Goal: Task Accomplishment & Management: Use online tool/utility

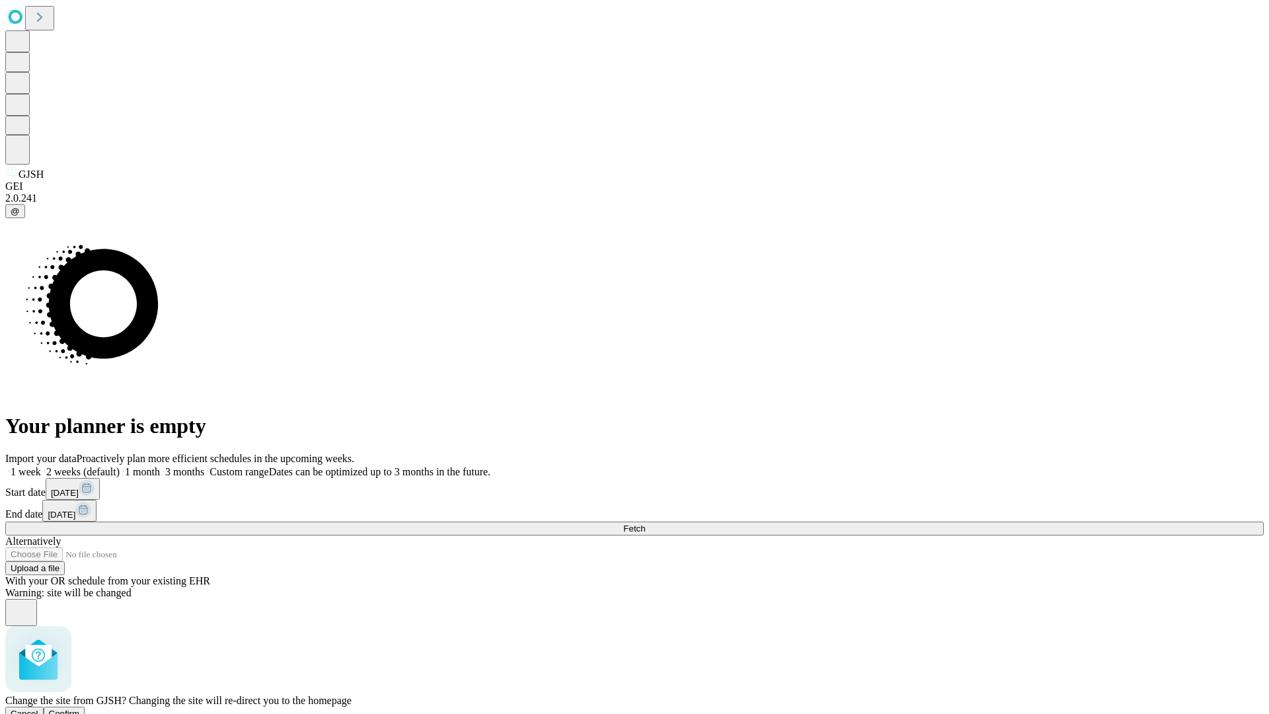
click at [80, 708] on span "Confirm" at bounding box center [64, 713] width 31 height 10
click at [120, 466] on label "2 weeks (default)" at bounding box center [80, 471] width 79 height 11
click at [645, 523] on span "Fetch" at bounding box center [634, 528] width 22 height 10
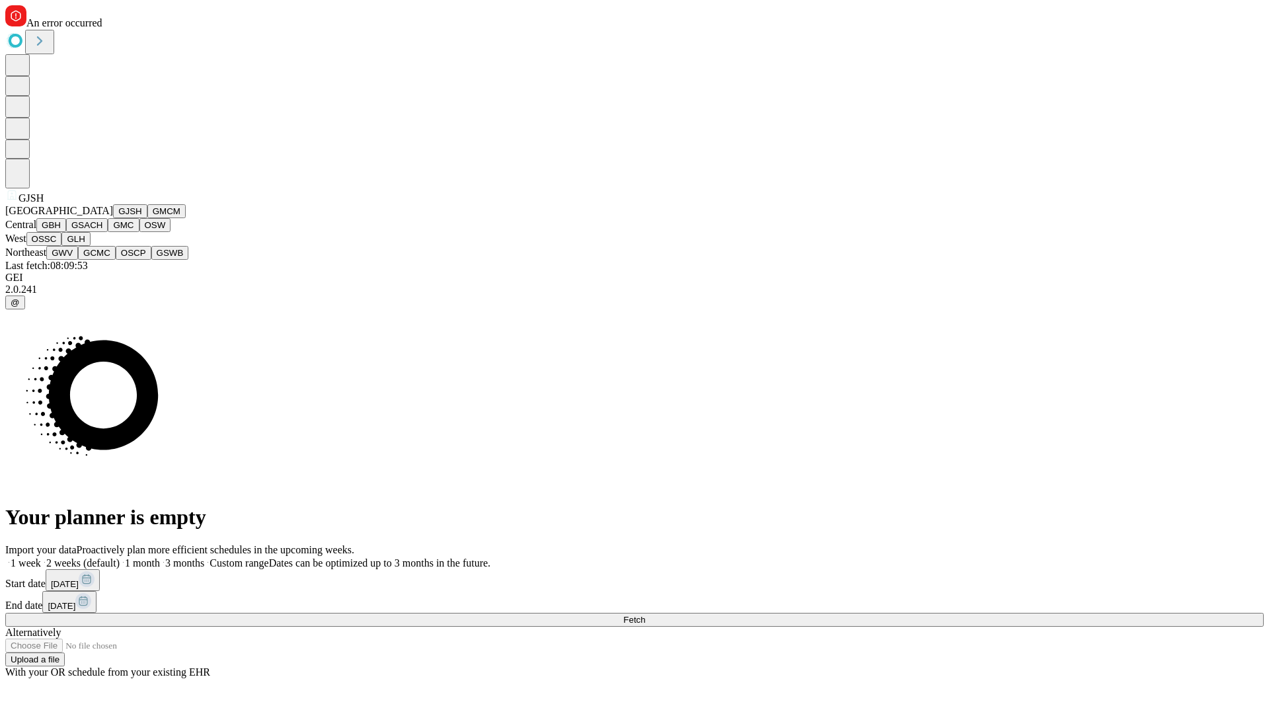
click at [147, 218] on button "GMCM" at bounding box center [166, 211] width 38 height 14
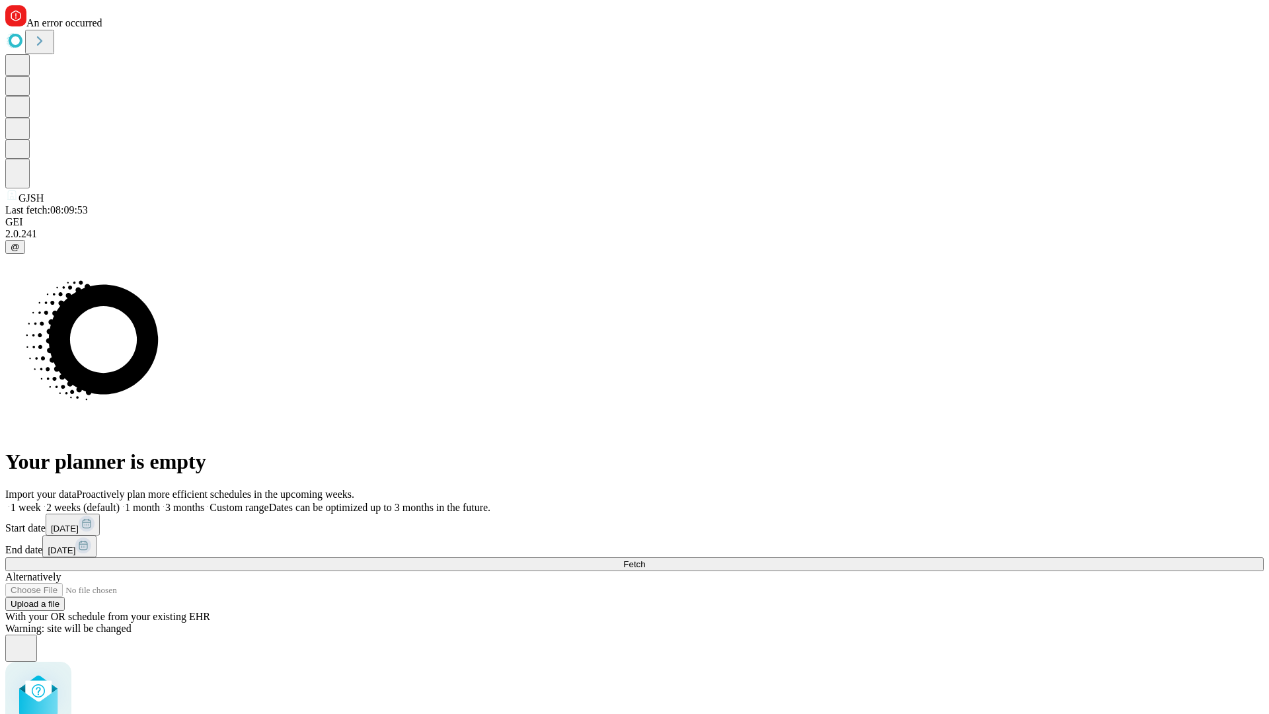
click at [120, 502] on label "2 weeks (default)" at bounding box center [80, 507] width 79 height 11
click at [645, 559] on span "Fetch" at bounding box center [634, 564] width 22 height 10
click at [120, 502] on label "2 weeks (default)" at bounding box center [80, 507] width 79 height 11
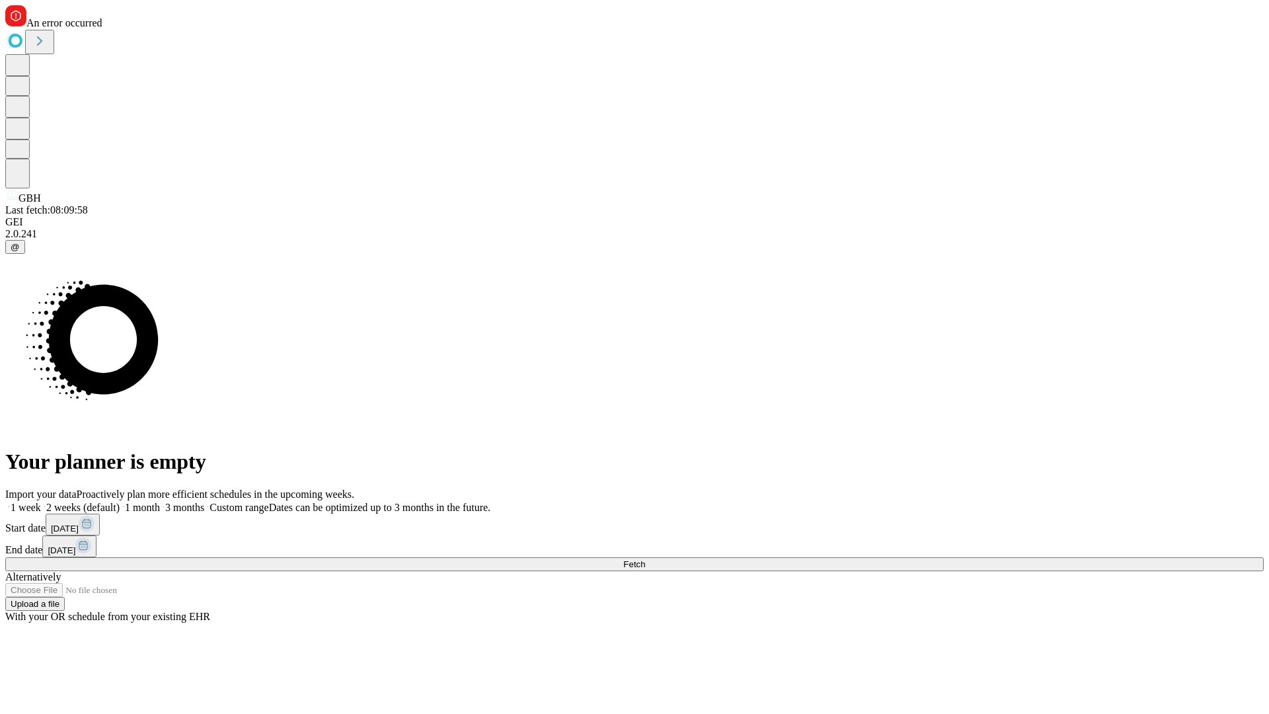
click at [645, 559] on span "Fetch" at bounding box center [634, 564] width 22 height 10
click at [120, 502] on label "2 weeks (default)" at bounding box center [80, 507] width 79 height 11
click at [645, 559] on span "Fetch" at bounding box center [634, 564] width 22 height 10
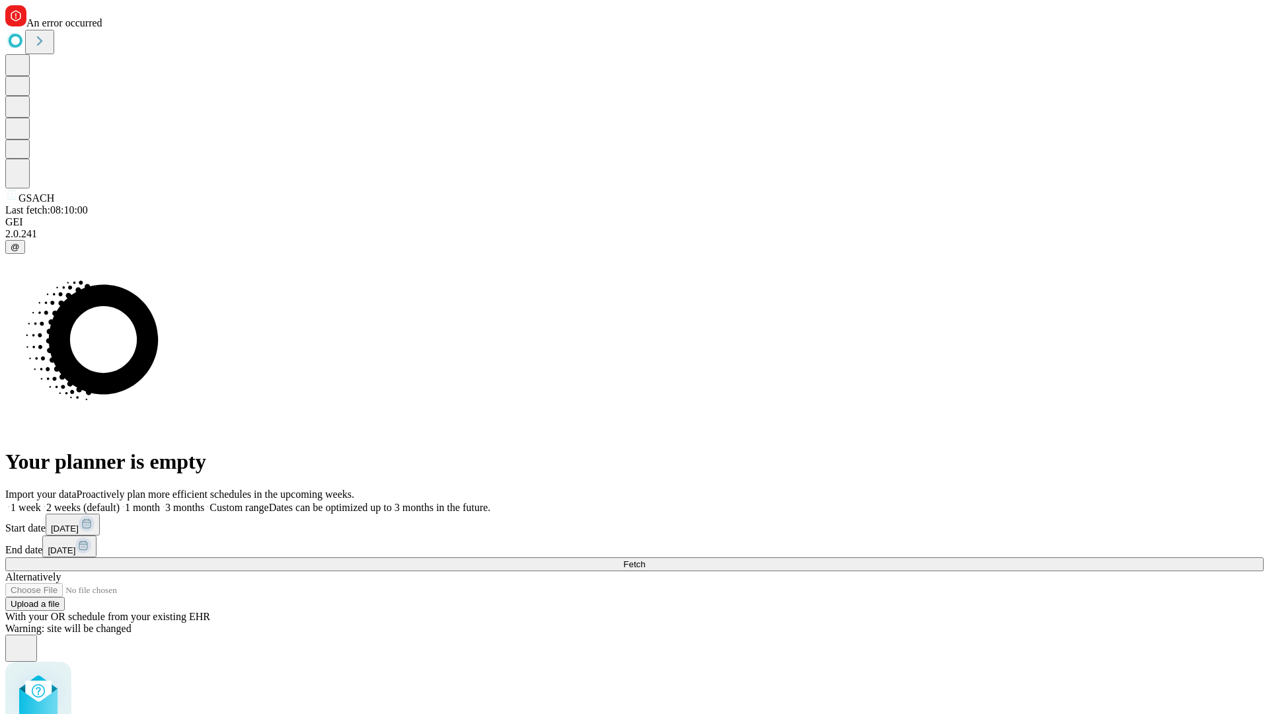
click at [120, 502] on label "2 weeks (default)" at bounding box center [80, 507] width 79 height 11
click at [645, 559] on span "Fetch" at bounding box center [634, 564] width 22 height 10
click at [120, 502] on label "2 weeks (default)" at bounding box center [80, 507] width 79 height 11
click at [645, 559] on span "Fetch" at bounding box center [634, 564] width 22 height 10
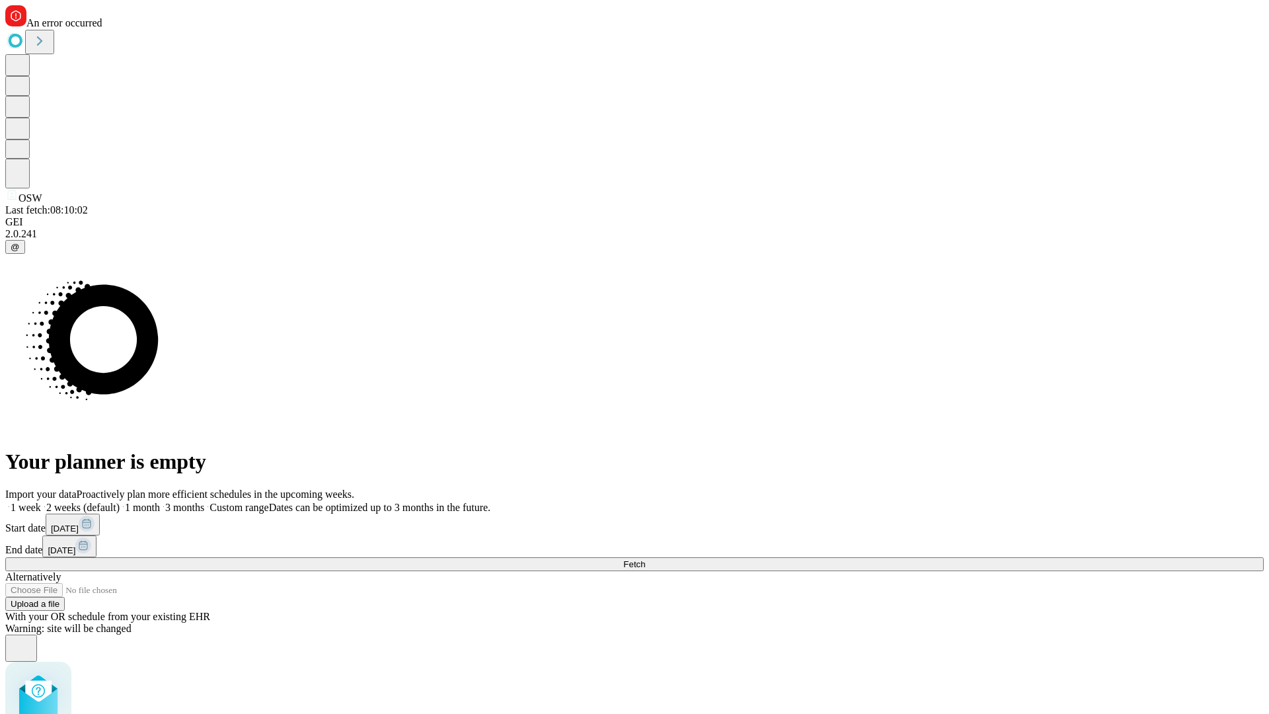
click at [120, 502] on label "2 weeks (default)" at bounding box center [80, 507] width 79 height 11
click at [645, 559] on span "Fetch" at bounding box center [634, 564] width 22 height 10
click at [120, 502] on label "2 weeks (default)" at bounding box center [80, 507] width 79 height 11
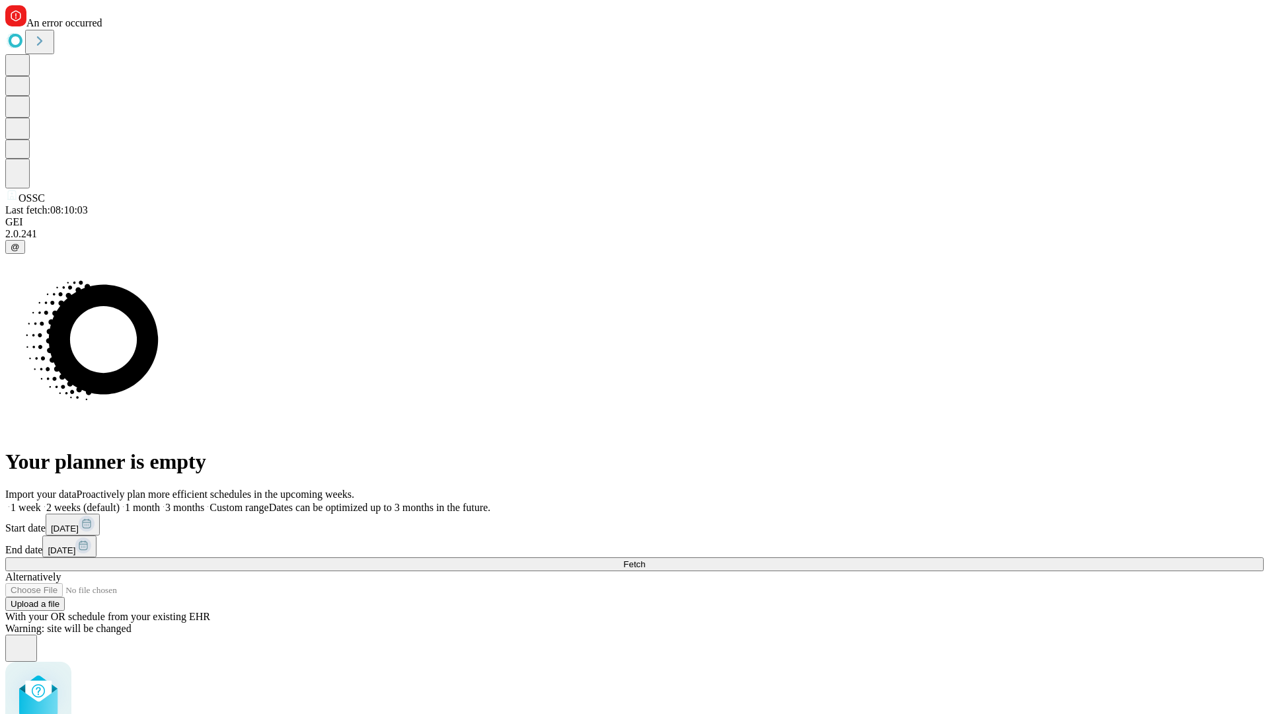
click at [645, 559] on span "Fetch" at bounding box center [634, 564] width 22 height 10
click at [120, 502] on label "2 weeks (default)" at bounding box center [80, 507] width 79 height 11
click at [645, 559] on span "Fetch" at bounding box center [634, 564] width 22 height 10
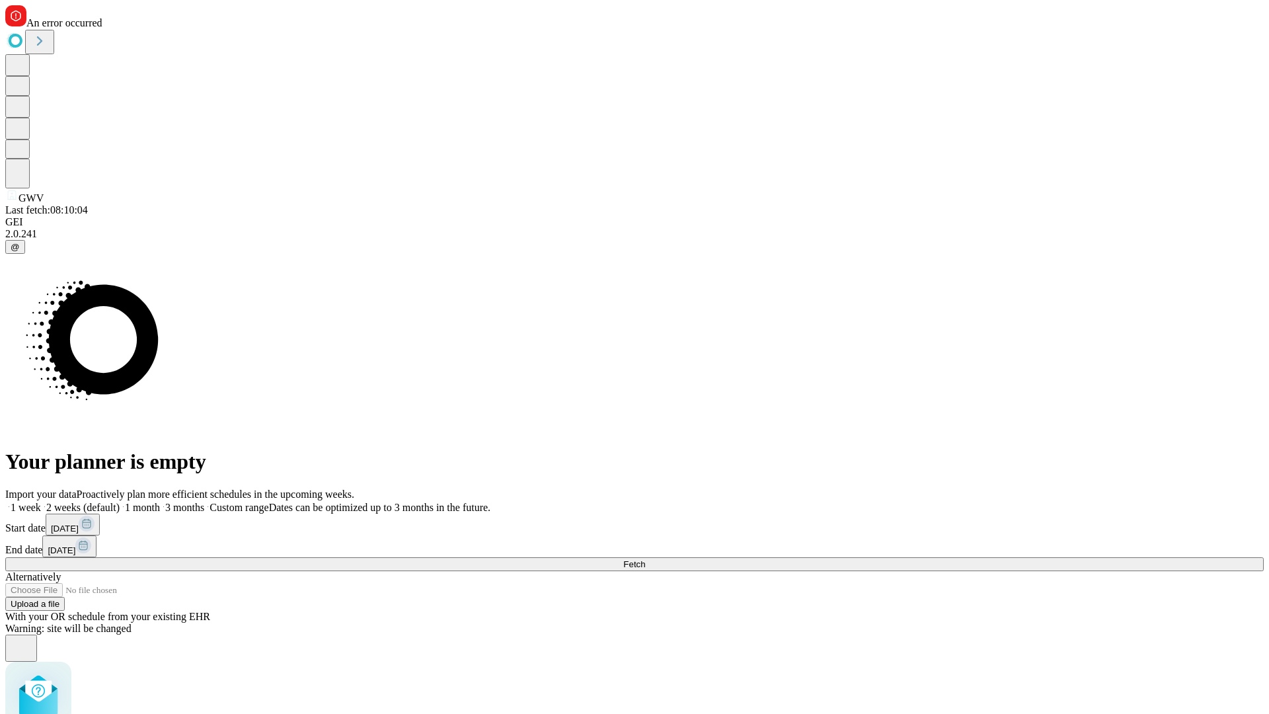
click at [120, 502] on label "2 weeks (default)" at bounding box center [80, 507] width 79 height 11
click at [645, 559] on span "Fetch" at bounding box center [634, 564] width 22 height 10
click at [120, 502] on label "2 weeks (default)" at bounding box center [80, 507] width 79 height 11
click at [645, 559] on span "Fetch" at bounding box center [634, 564] width 22 height 10
